Goal: Information Seeking & Learning: Learn about a topic

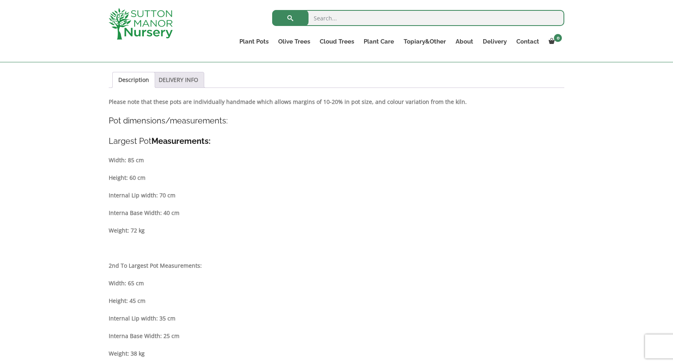
click at [182, 80] on link "DELIVERY INFO" at bounding box center [179, 79] width 40 height 15
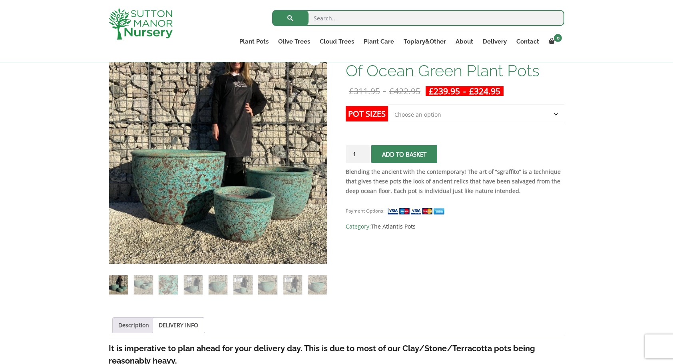
scroll to position [138, 0]
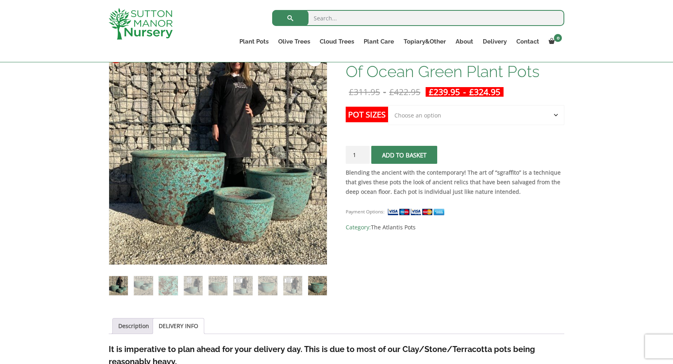
click at [316, 285] on img at bounding box center [317, 285] width 19 height 19
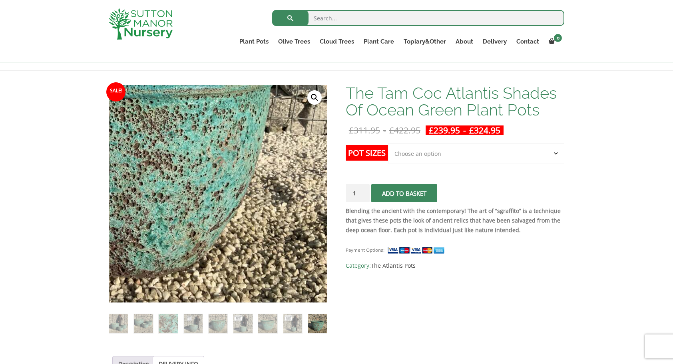
scroll to position [99, 0]
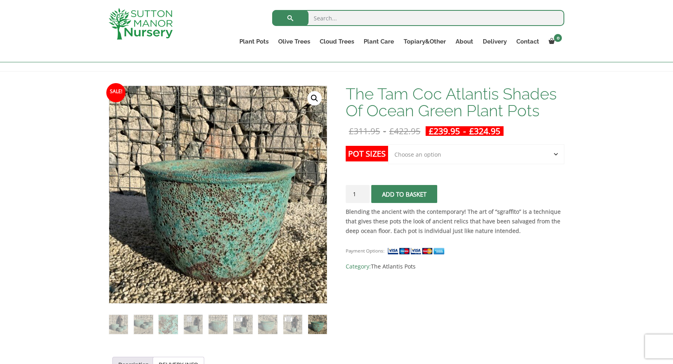
click at [488, 154] on select "Choose an option Click here to buy the 3rd to Largest Pot In The Picture Click …" at bounding box center [476, 154] width 176 height 20
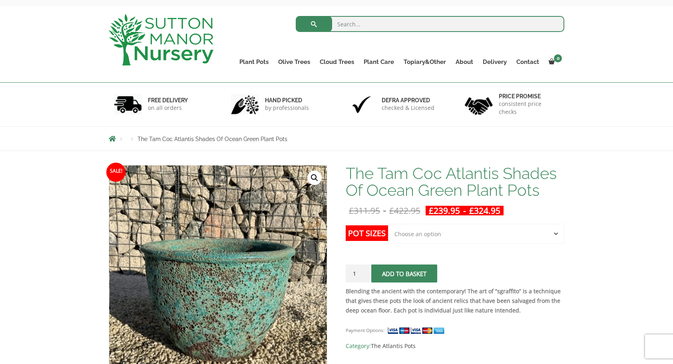
scroll to position [0, 0]
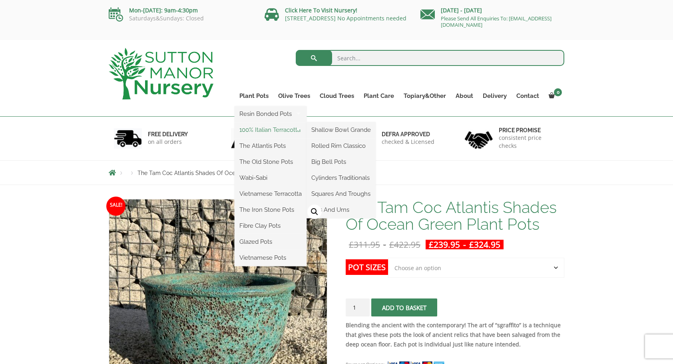
click at [260, 125] on link "100% Italian Terracotta" at bounding box center [271, 130] width 72 height 12
